Goal: Information Seeking & Learning: Learn about a topic

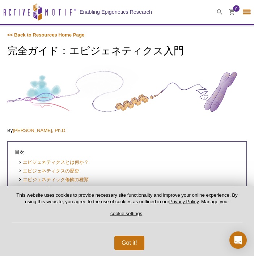
select select "[GEOGRAPHIC_DATA]"
select select "日本語"
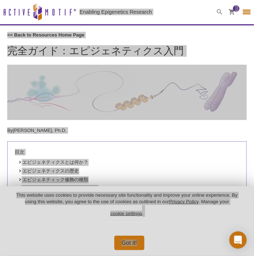
scroll to position [72, 0]
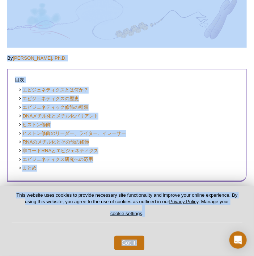
click at [129, 101] on li "エピジェネティクスの歴史" at bounding box center [124, 98] width 213 height 7
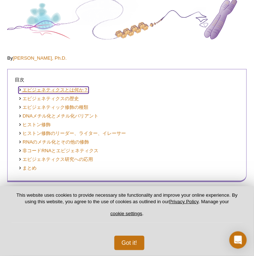
click at [49, 89] on link "エピジェネティクスとは何か？" at bounding box center [53, 90] width 70 height 7
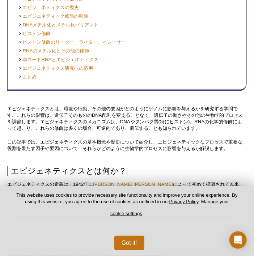
scroll to position [151, 0]
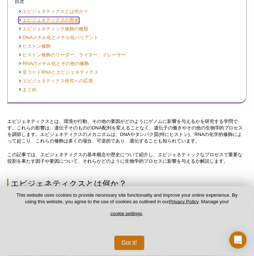
click at [54, 19] on link "エピジェネティクスの歴史" at bounding box center [48, 20] width 61 height 7
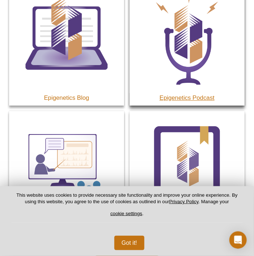
scroll to position [5406, 0]
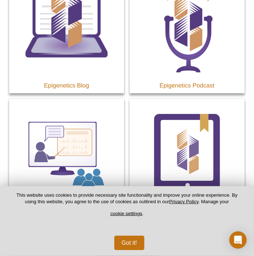
click at [163, 214] on p "This website uses cookies to provide necessary site functionality and improve y…" at bounding box center [127, 207] width 231 height 31
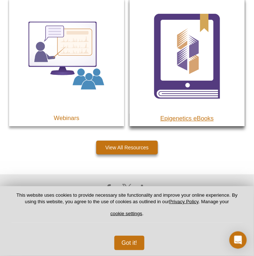
scroll to position [5587, 0]
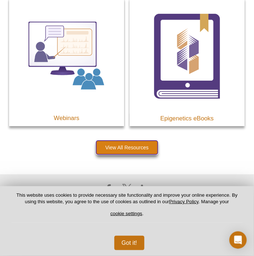
click at [125, 154] on link "View All Resources" at bounding box center [126, 148] width 61 height 14
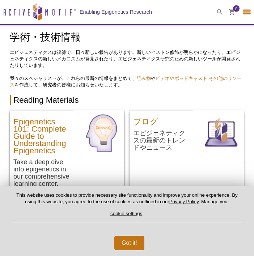
select select "[GEOGRAPHIC_DATA]"
select select "日本語"
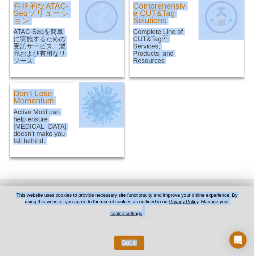
scroll to position [727, 0]
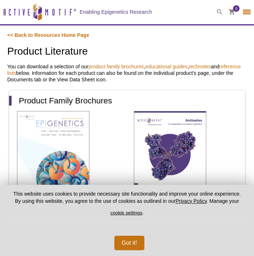
select select "[GEOGRAPHIC_DATA]"
select select "日本語"
click at [129, 38] on p "<< Back to Resources Home Page" at bounding box center [126, 35] width 239 height 7
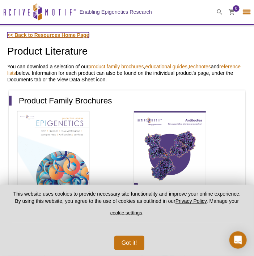
click at [41, 34] on link "<< Back to Resources Home Page" at bounding box center [48, 35] width 82 height 6
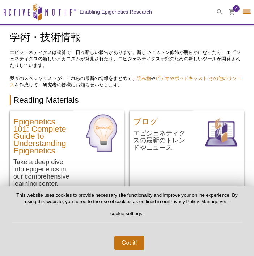
select select "[GEOGRAPHIC_DATA]"
select select "日本語"
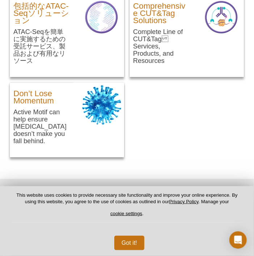
scroll to position [727, 0]
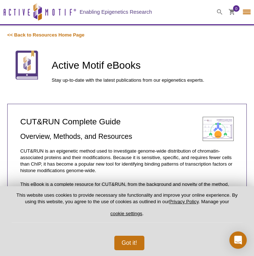
select select "[GEOGRAPHIC_DATA]"
select select "日本語"
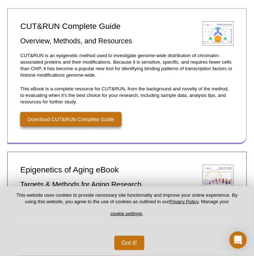
scroll to position [108, 0]
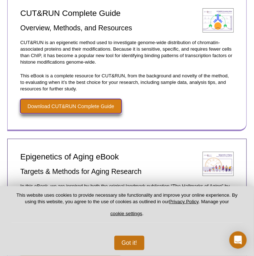
click at [72, 106] on link "Download CUT&RUN Complete Guide" at bounding box center [70, 106] width 101 height 14
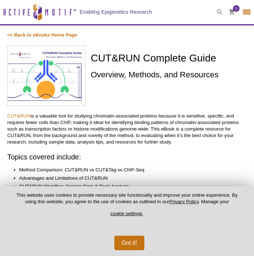
select select "[GEOGRAPHIC_DATA]"
select select "日本語"
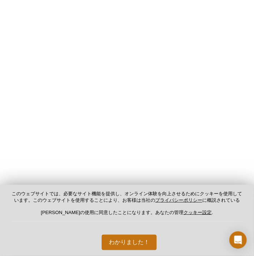
scroll to position [237, 0]
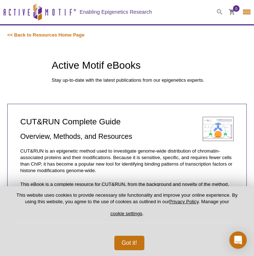
select select "[GEOGRAPHIC_DATA]"
select select "日本語"
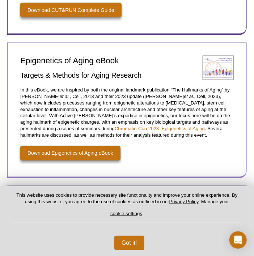
scroll to position [217, 0]
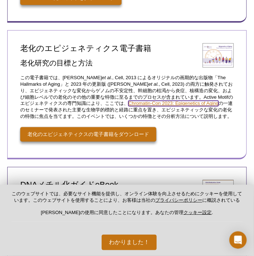
click at [167, 103] on link "Chromatin-Con 2023: Epigenetics of Aging" at bounding box center [173, 103] width 90 height 5
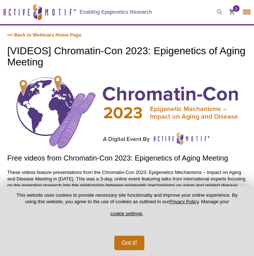
select select "[GEOGRAPHIC_DATA]"
select select "日本語"
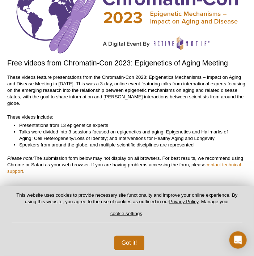
scroll to position [82, 0]
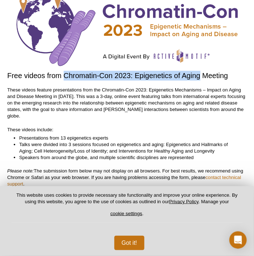
drag, startPoint x: 64, startPoint y: 75, endPoint x: 201, endPoint y: 75, distance: 137.0
click at [201, 75] on h2 "Free videos from Chromatin-Con 2023: Epigenetics of Aging Meeting" at bounding box center [126, 76] width 239 height 10
copy h2 "Chromatin-Con 2023: Epigenetics of Aging"
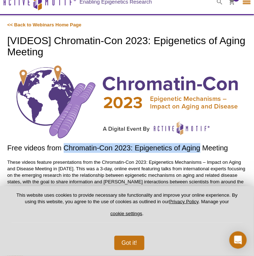
scroll to position [0, 0]
